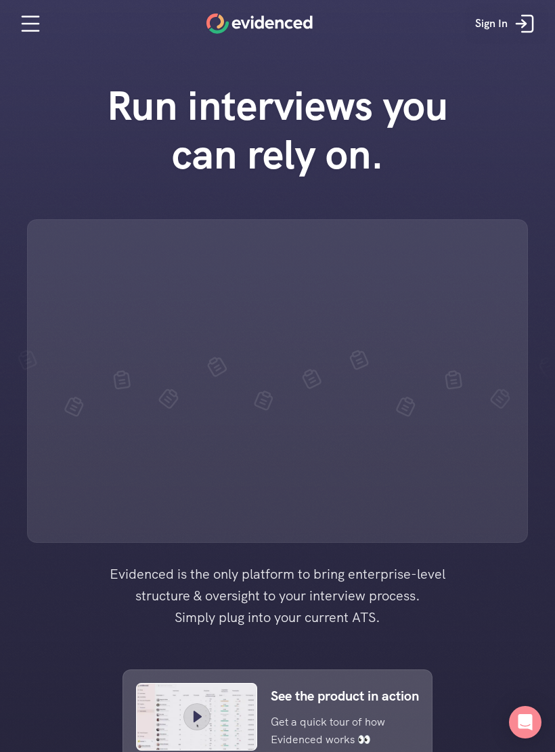
click at [548, 23] on link "Sign In" at bounding box center [506, 23] width 83 height 41
